Goal: Use online tool/utility: Utilize a website feature to perform a specific function

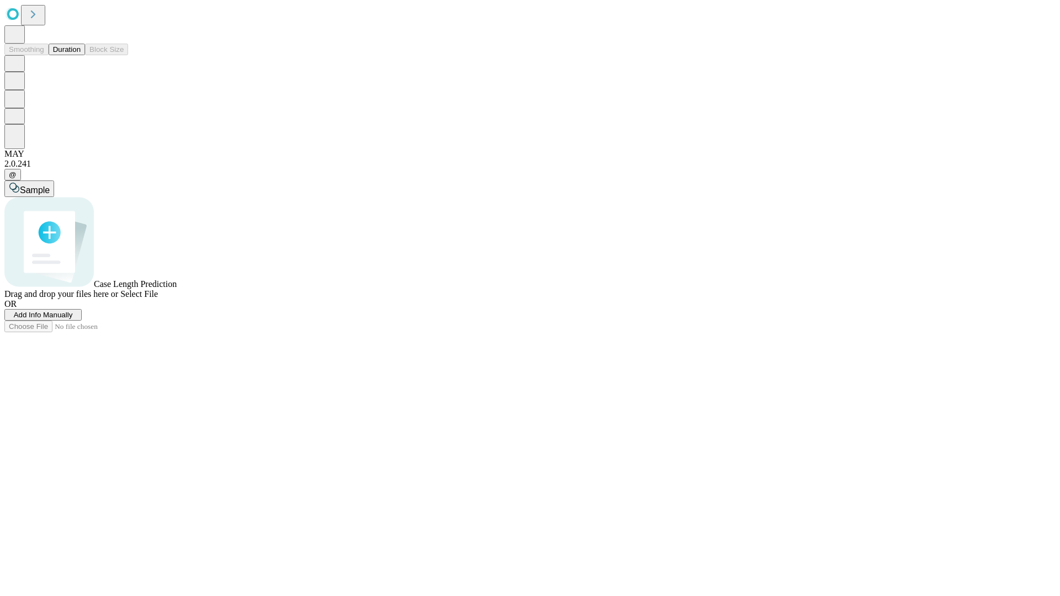
click at [158, 299] on span "Select File" at bounding box center [139, 293] width 38 height 9
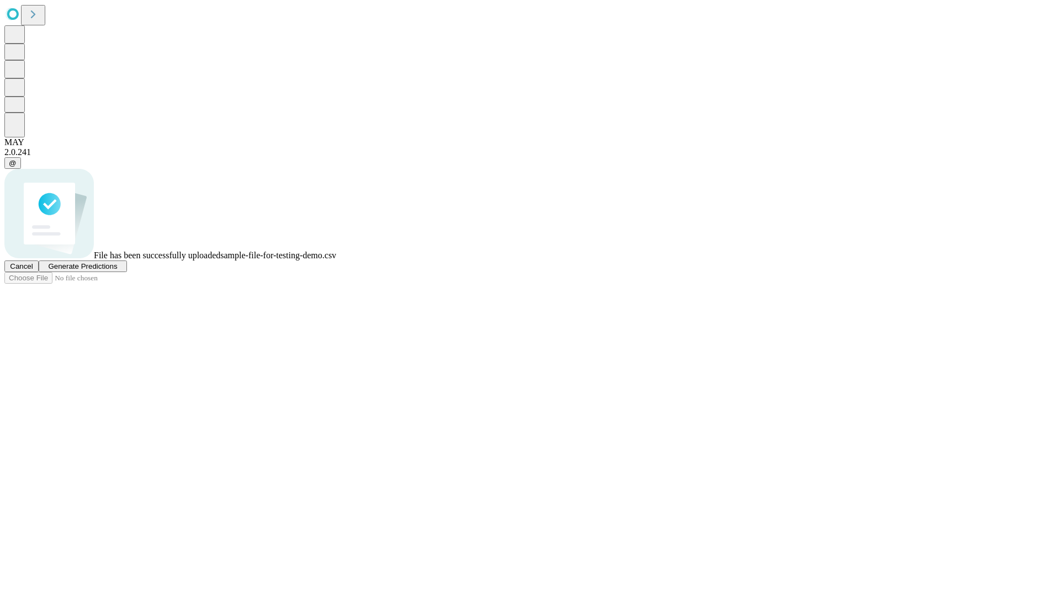
click at [117, 270] on span "Generate Predictions" at bounding box center [82, 266] width 69 height 8
